Goal: Information Seeking & Learning: Check status

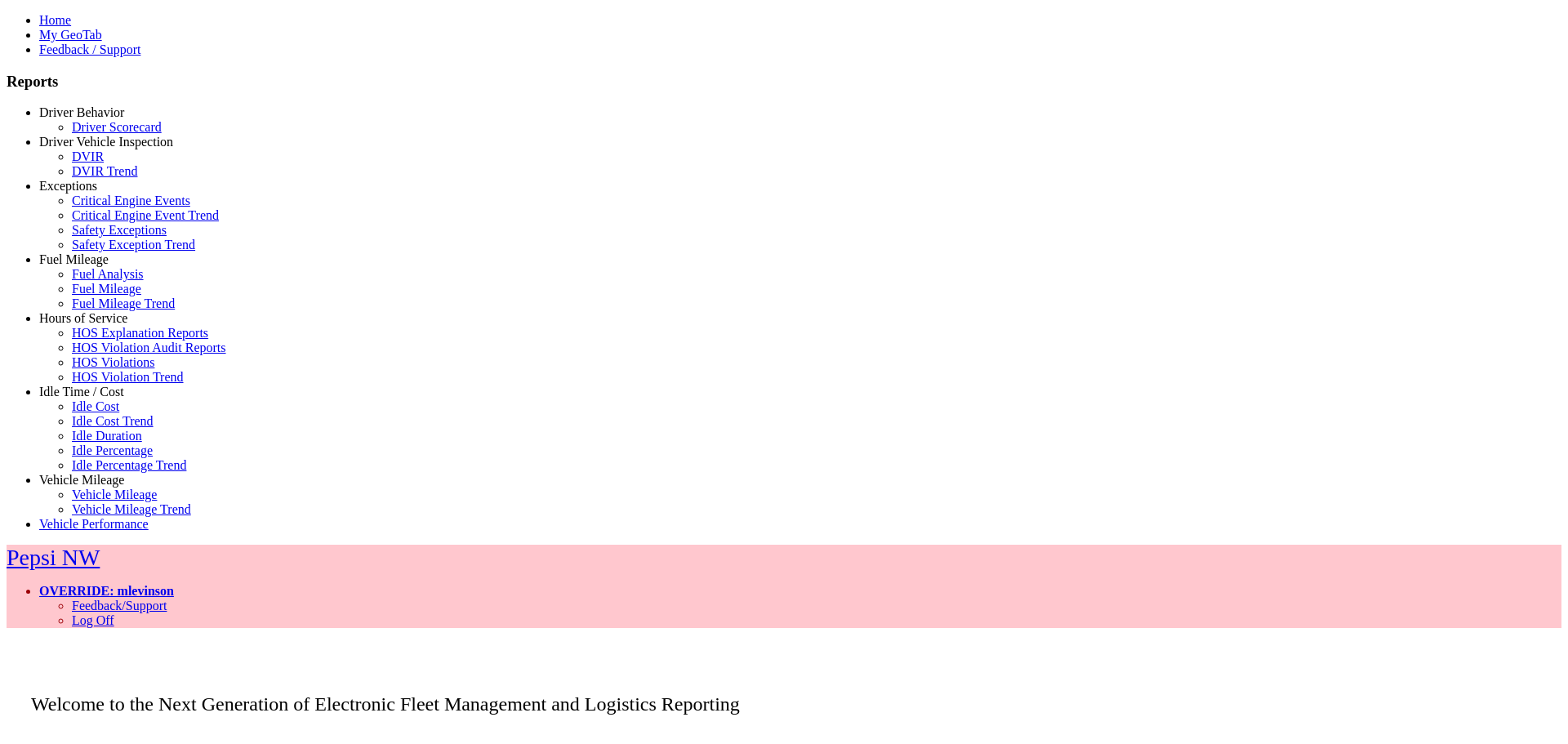
click at [84, 396] on link "Idle Time / Cost" at bounding box center [82, 392] width 85 height 14
click at [101, 472] on link "Idle Percentage Trend" at bounding box center [130, 465] width 115 height 14
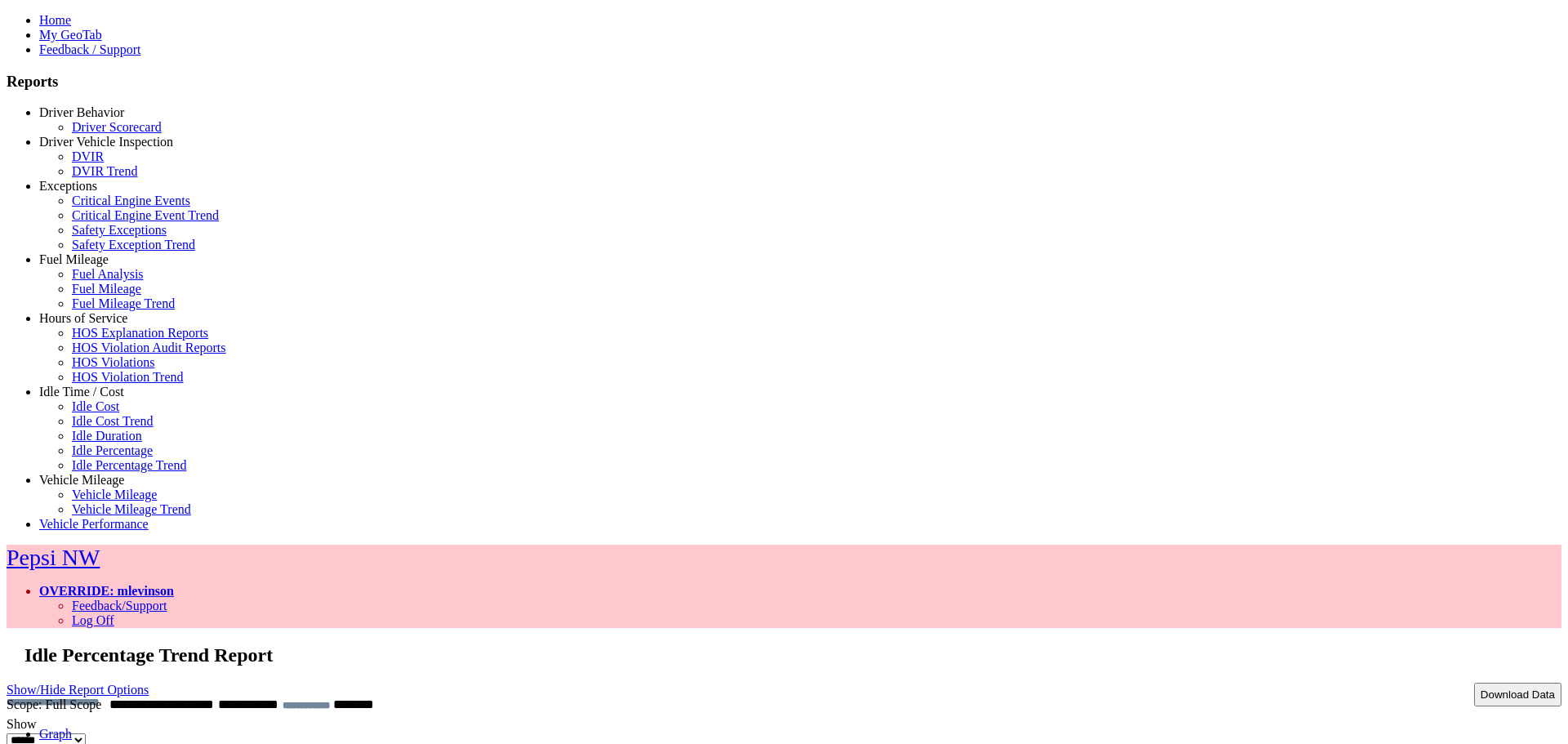
click at [63, 741] on link "Data" at bounding box center [51, 748] width 24 height 14
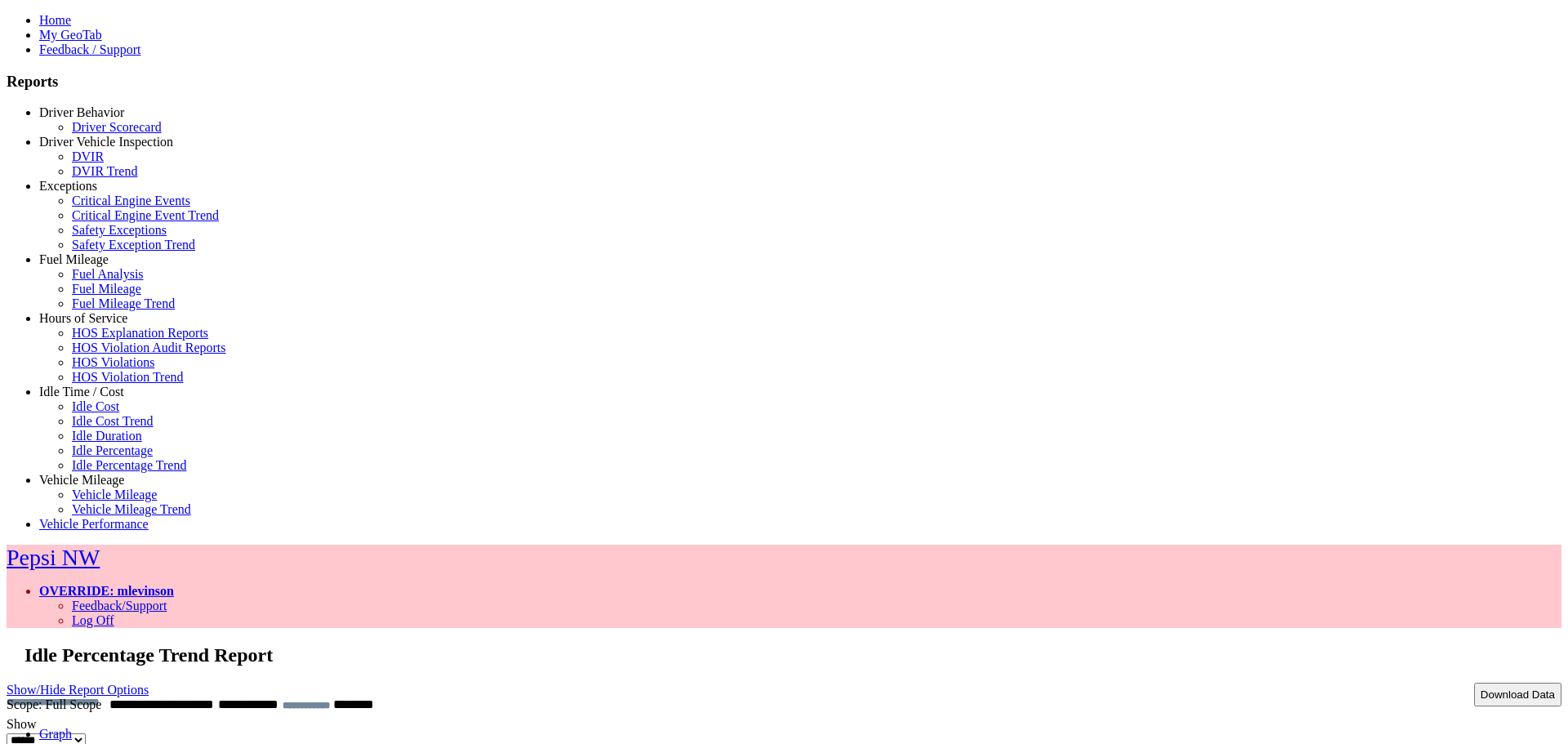
click at [72, 727] on link "Graph" at bounding box center [56, 734] width 33 height 14
click at [174, 584] on link "OVERRIDE: mlevinson" at bounding box center [106, 591] width 135 height 14
click at [115, 614] on link "Log Off" at bounding box center [93, 621] width 43 height 14
